Goal: Use online tool/utility

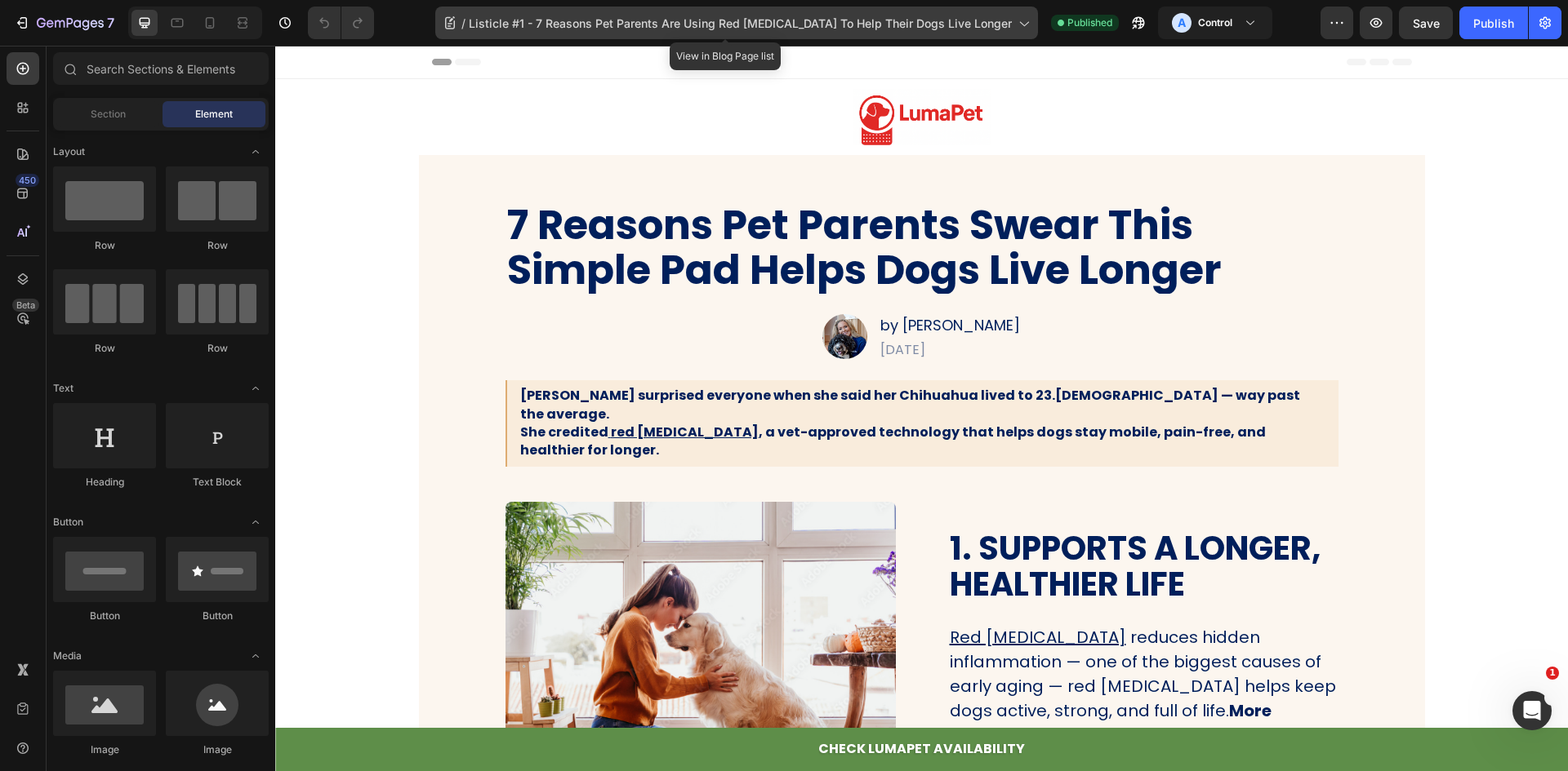
click at [948, 13] on div "/ Listicle #1 - 7 Reasons Pet Parents Are Using Red [MEDICAL_DATA] To Help Thei…" at bounding box center [736, 23] width 603 height 33
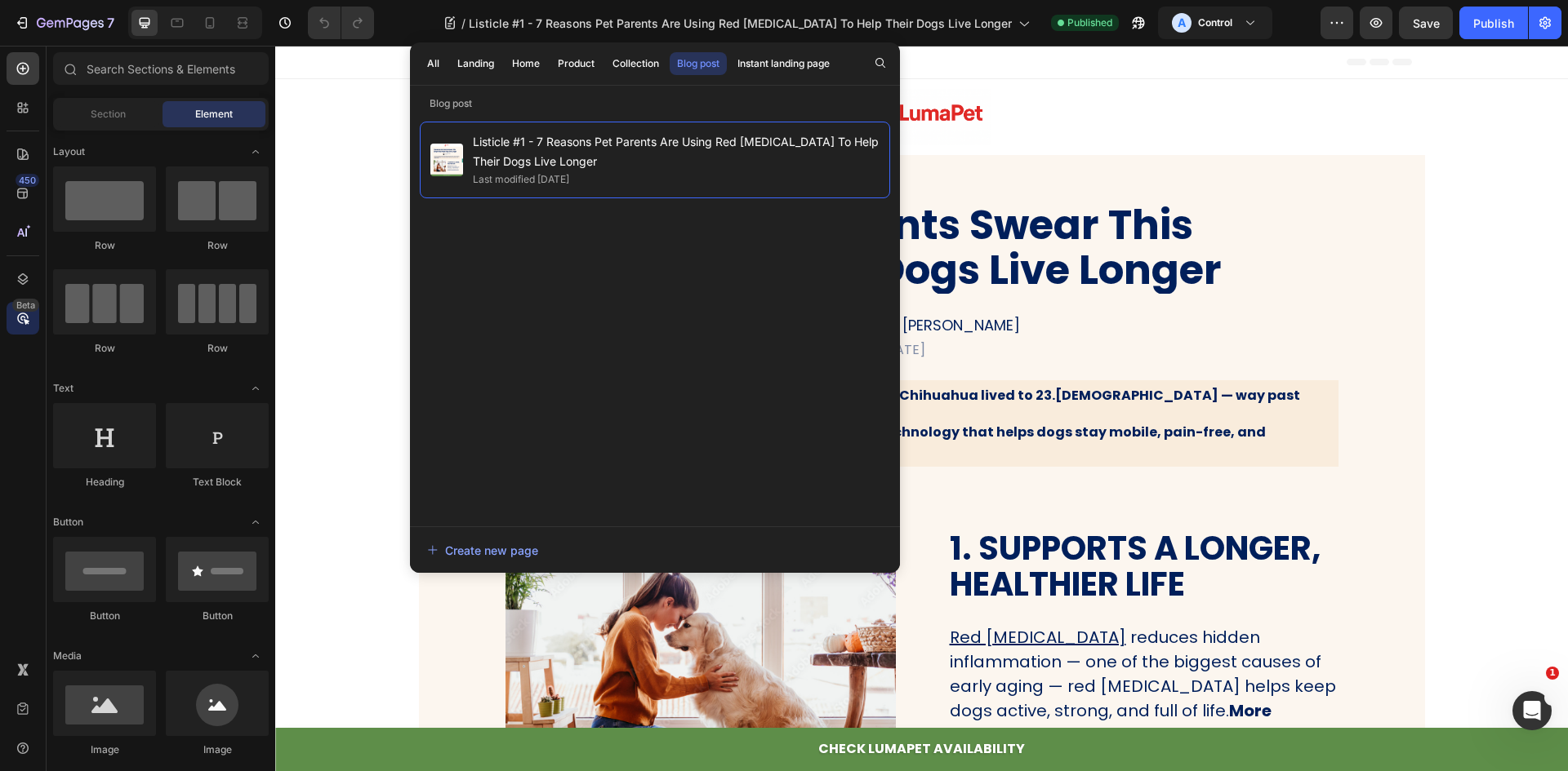
click at [25, 318] on icon at bounding box center [23, 318] width 5 height 5
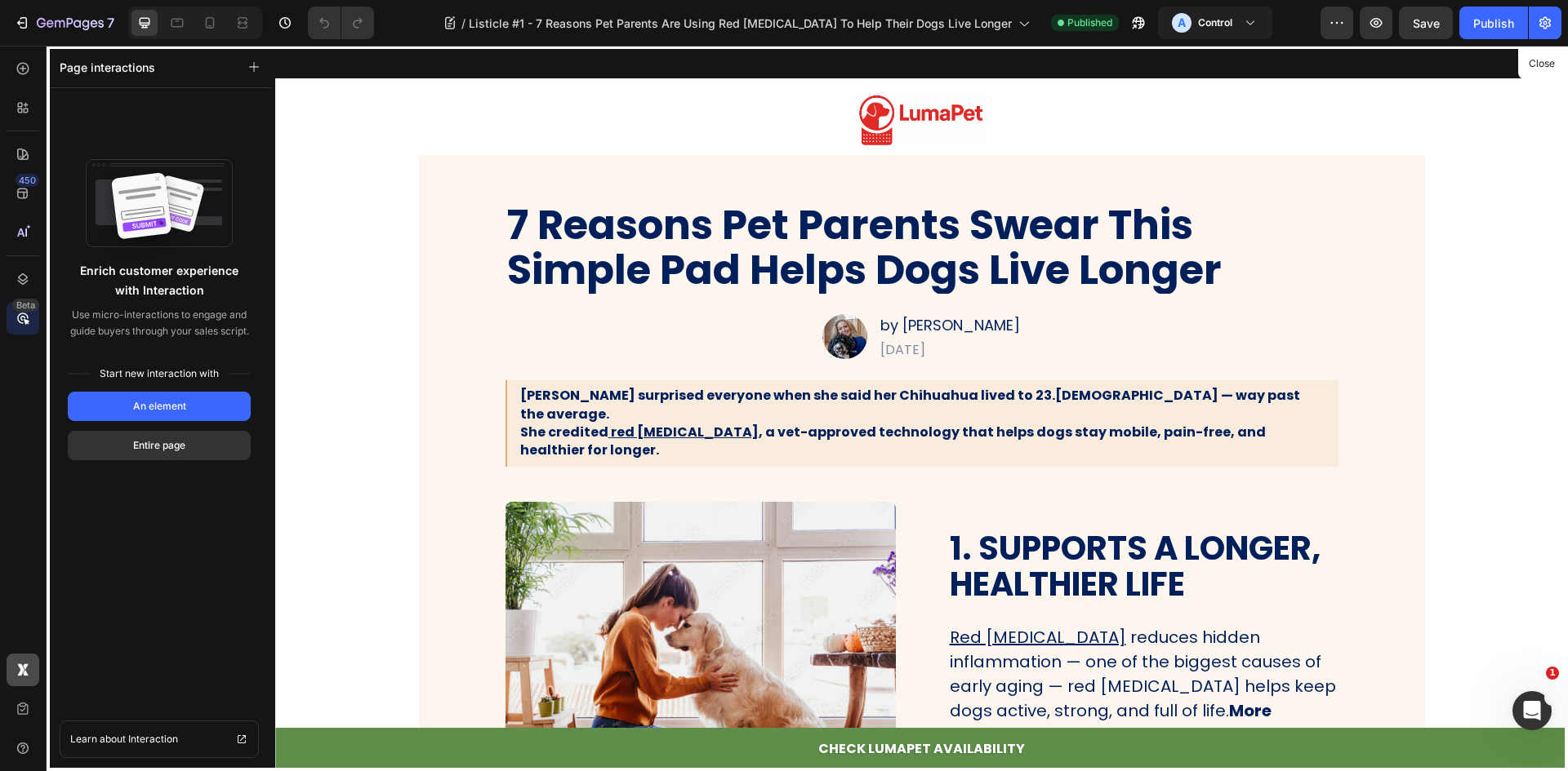
drag, startPoint x: 26, startPoint y: 687, endPoint x: 26, endPoint y: 675, distance: 12.0
click at [26, 687] on div at bounding box center [23, 709] width 33 height 111
click at [26, 675] on icon at bounding box center [26, 673] width 6 height 6
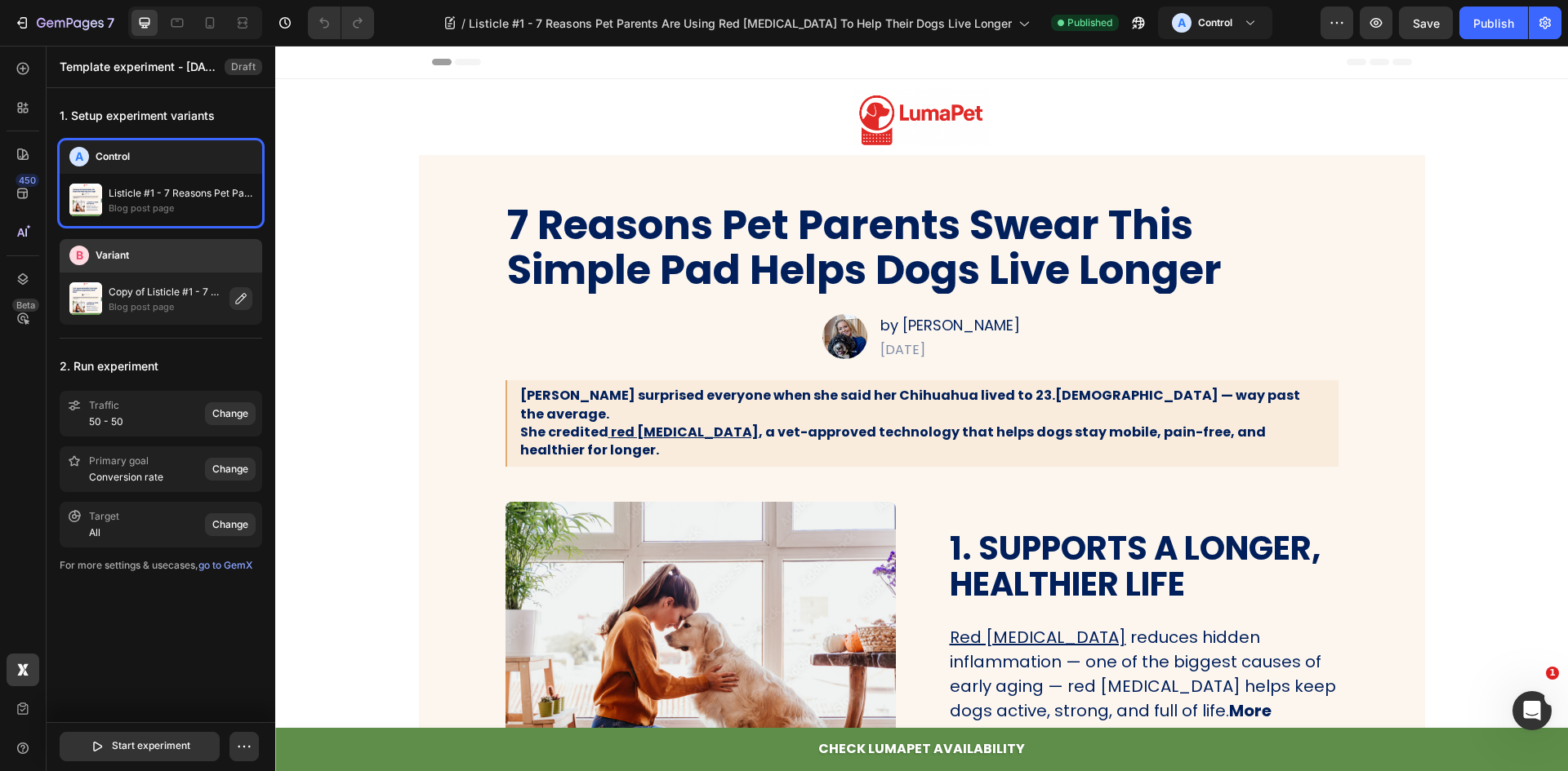
click at [185, 298] on p "Copy of Listicle #1 - 7 Reasons Pet Parents Are Using Red [MEDICAL_DATA] To Hel…" at bounding box center [166, 291] width 115 height 16
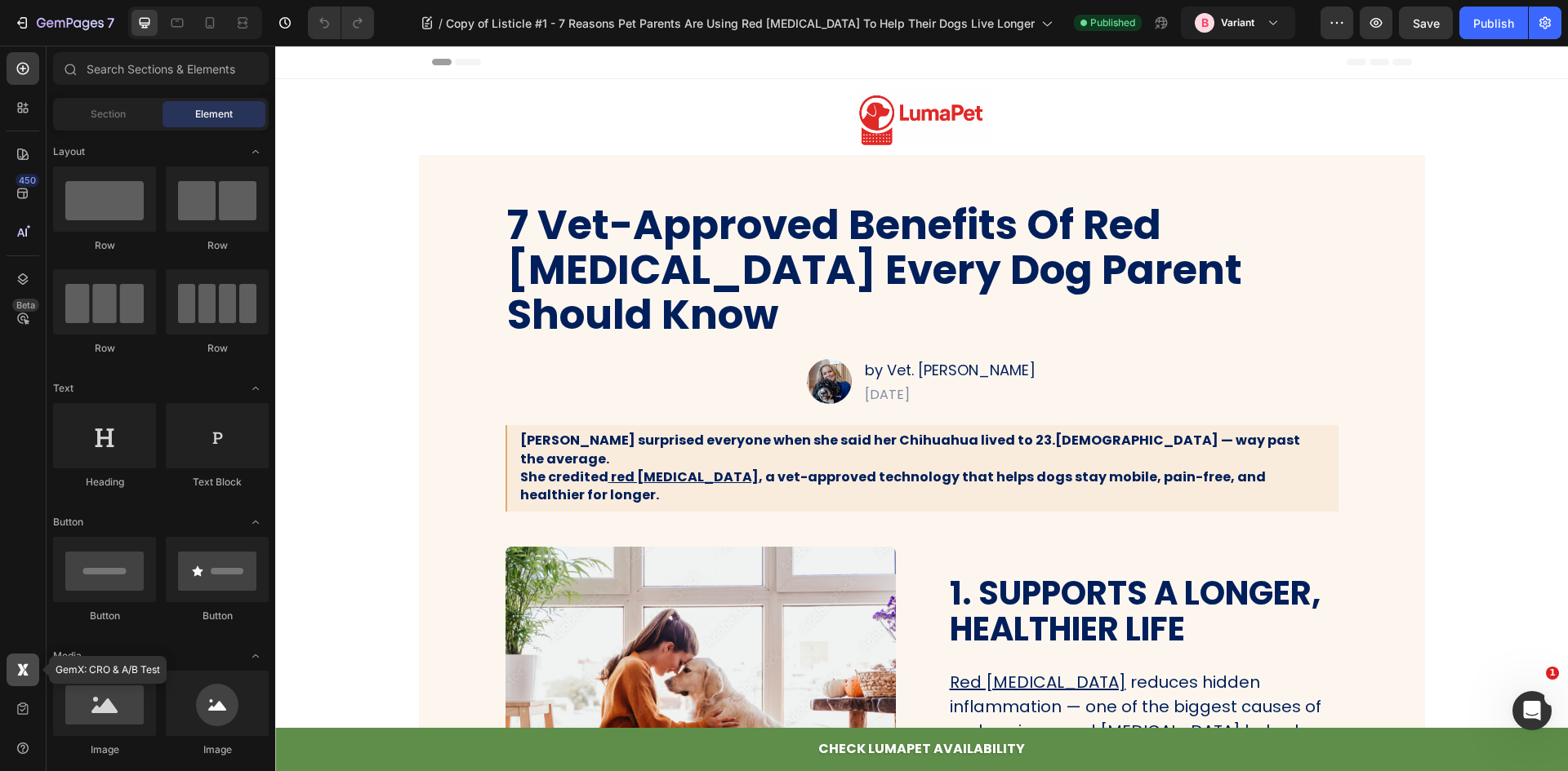
click at [26, 670] on icon at bounding box center [23, 670] width 16 height 16
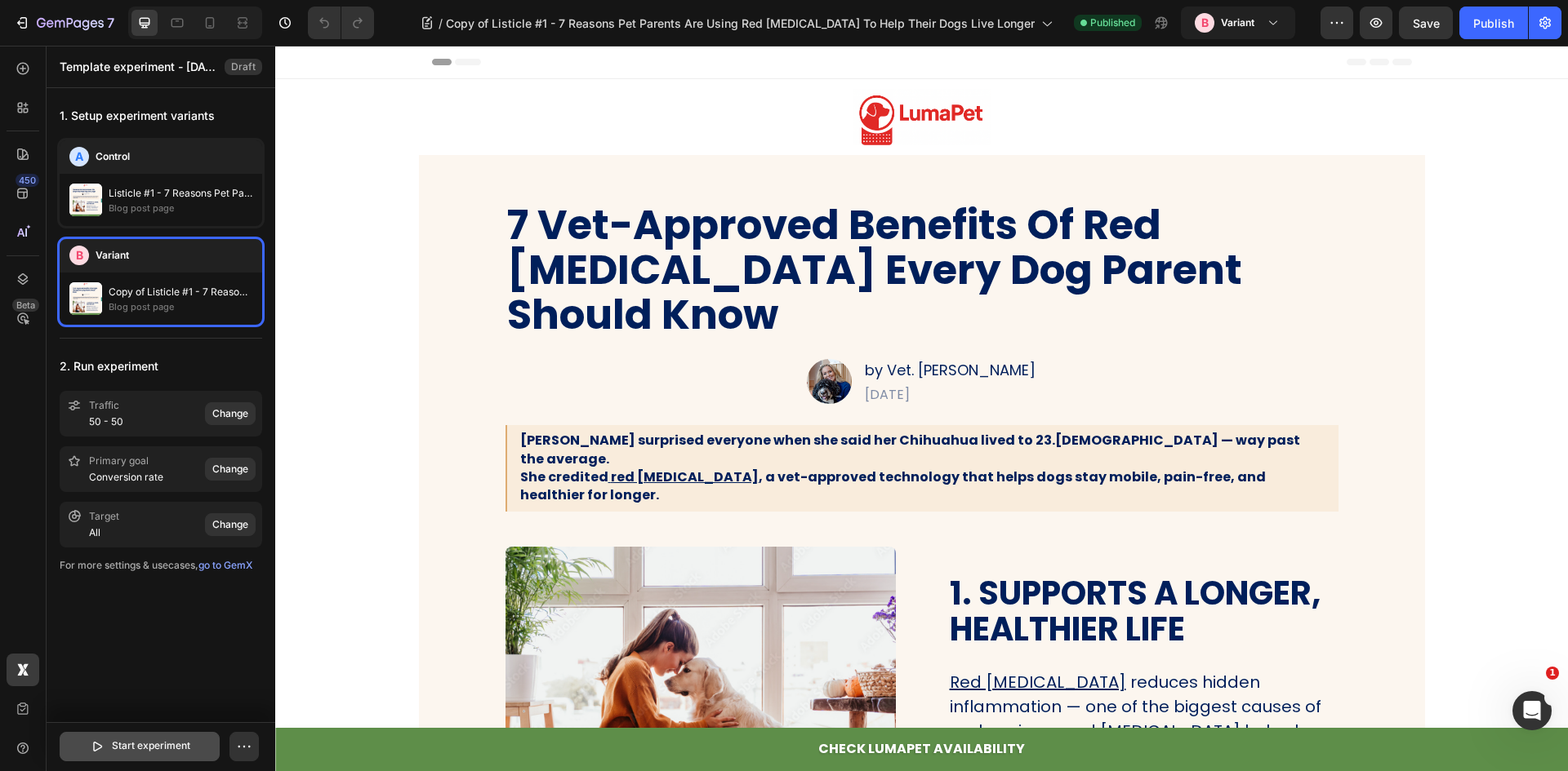
click at [146, 746] on p "Start experiment" at bounding box center [150, 746] width 79 height 16
